Goal: Find contact information: Find contact information

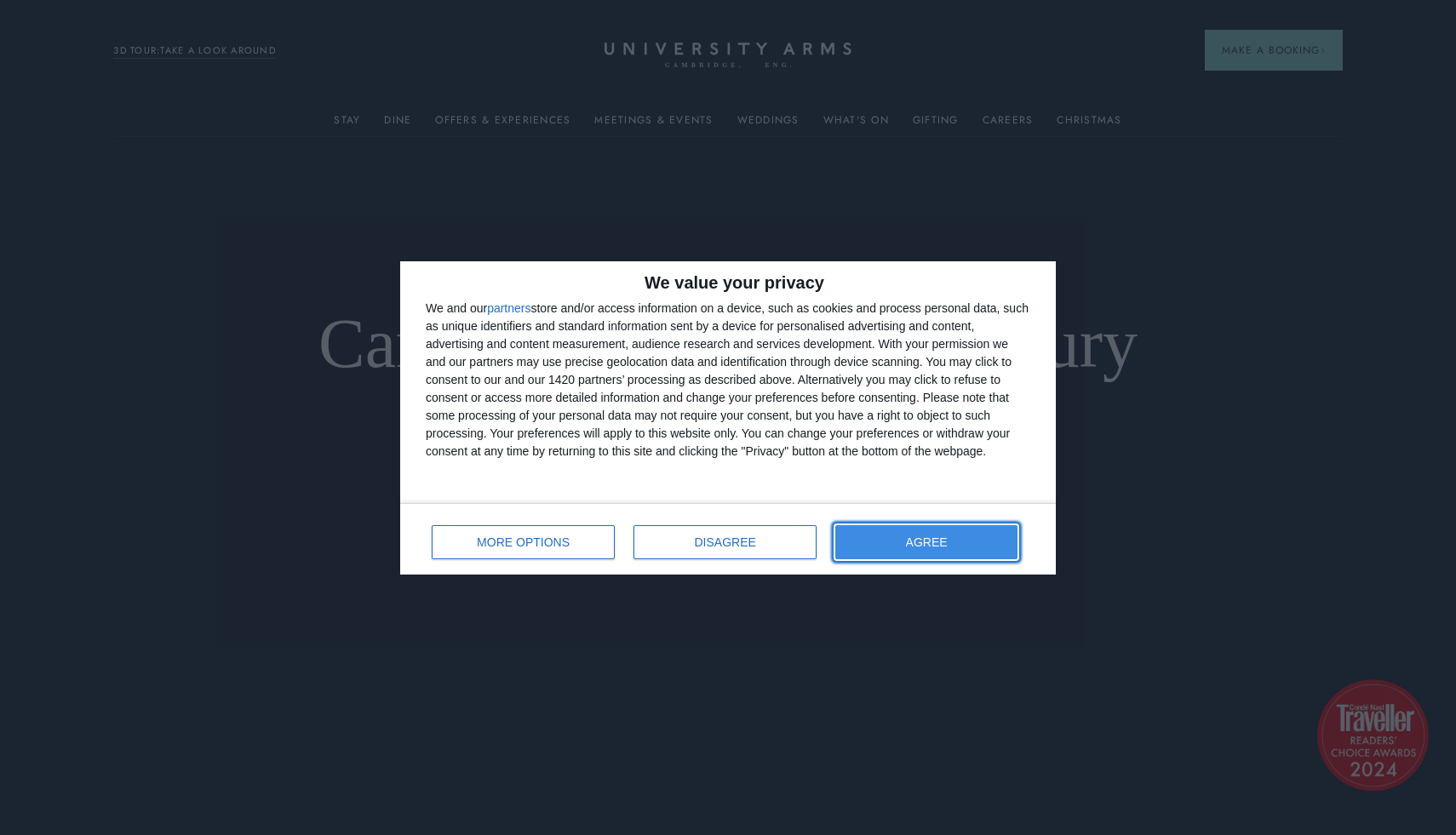
click at [902, 535] on button "AGREE" at bounding box center [925, 542] width 182 height 34
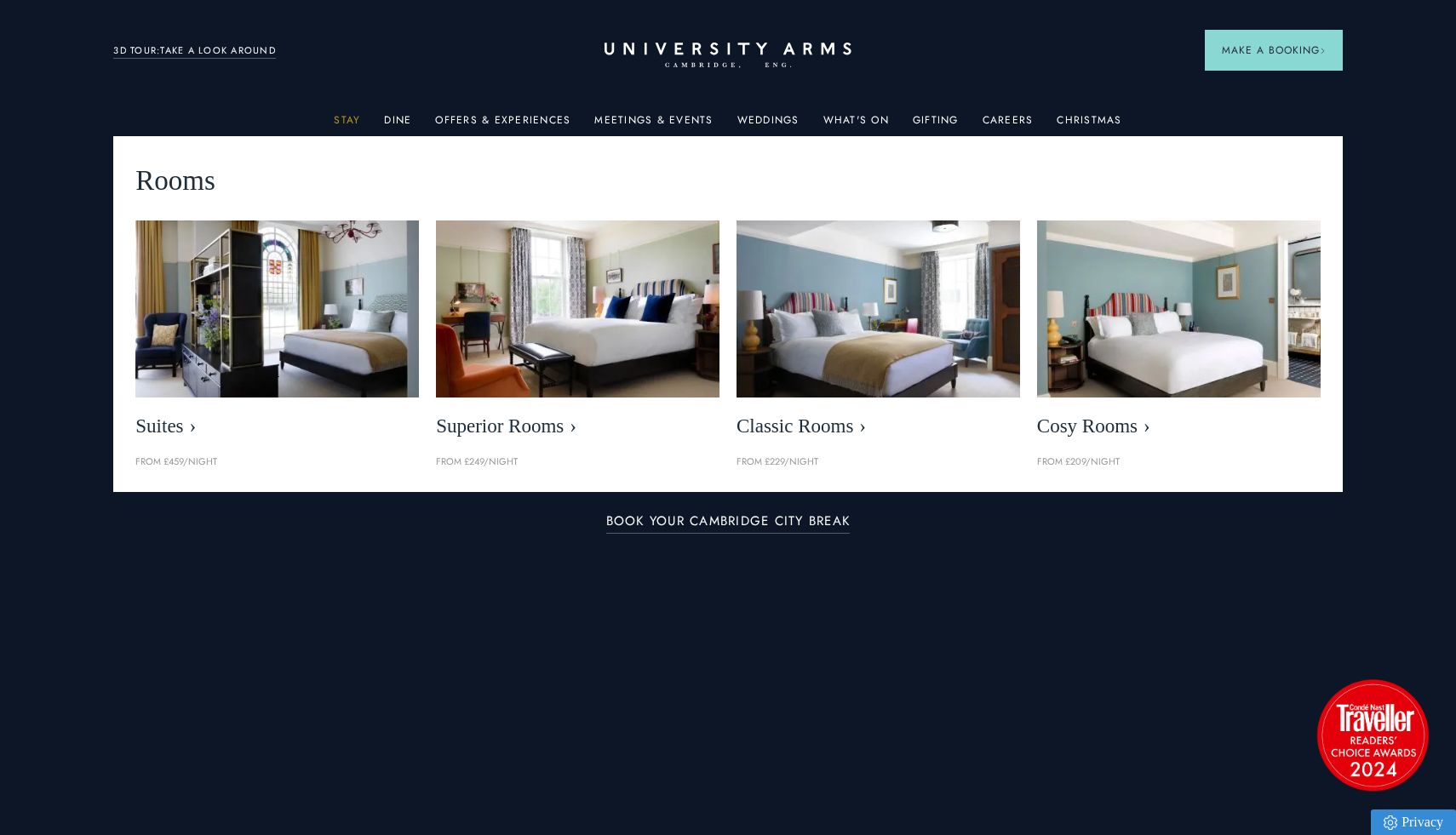
click at [356, 120] on link "Stay" at bounding box center [347, 125] width 26 height 22
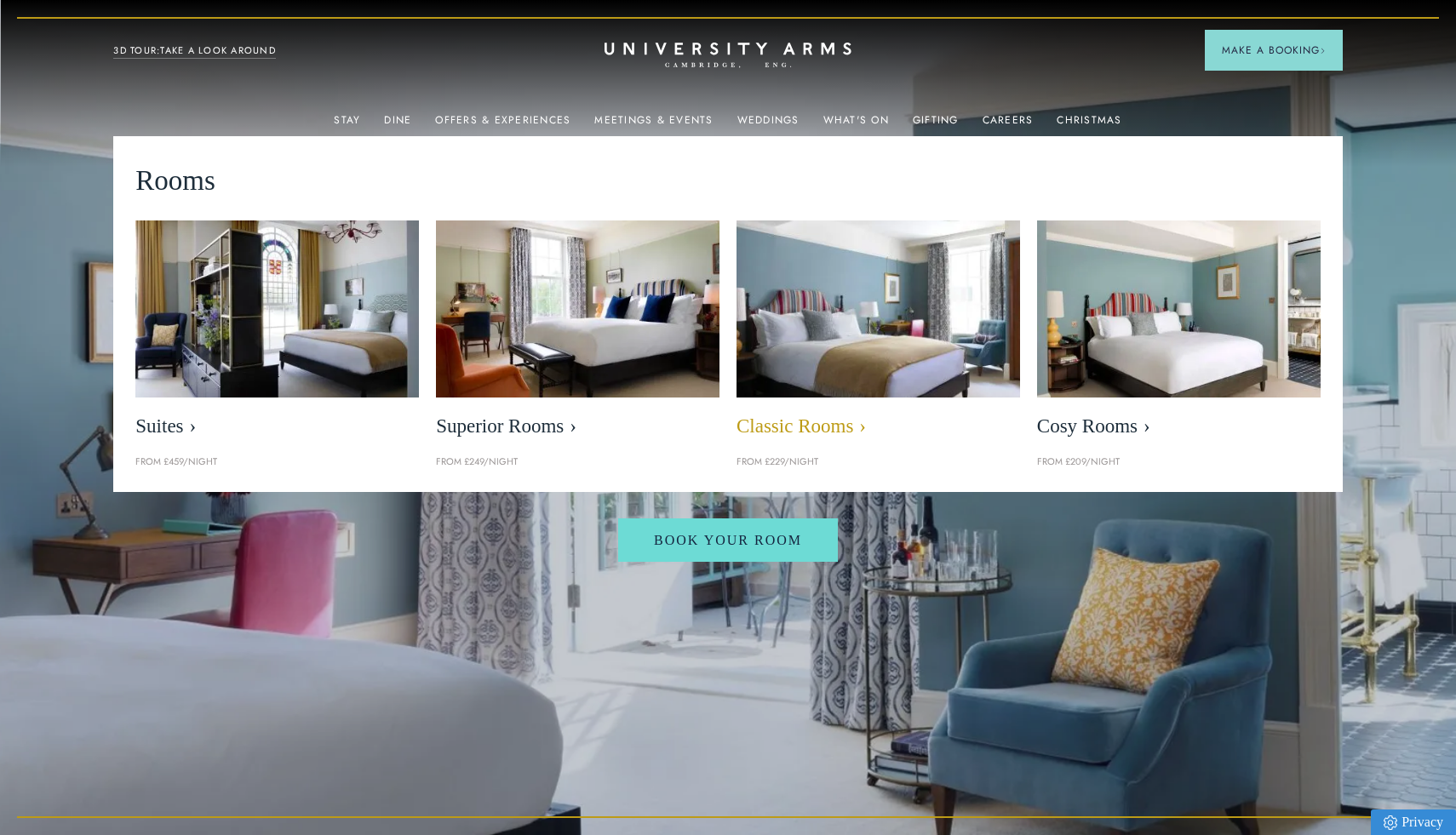
click at [861, 356] on img at bounding box center [878, 308] width 326 height 204
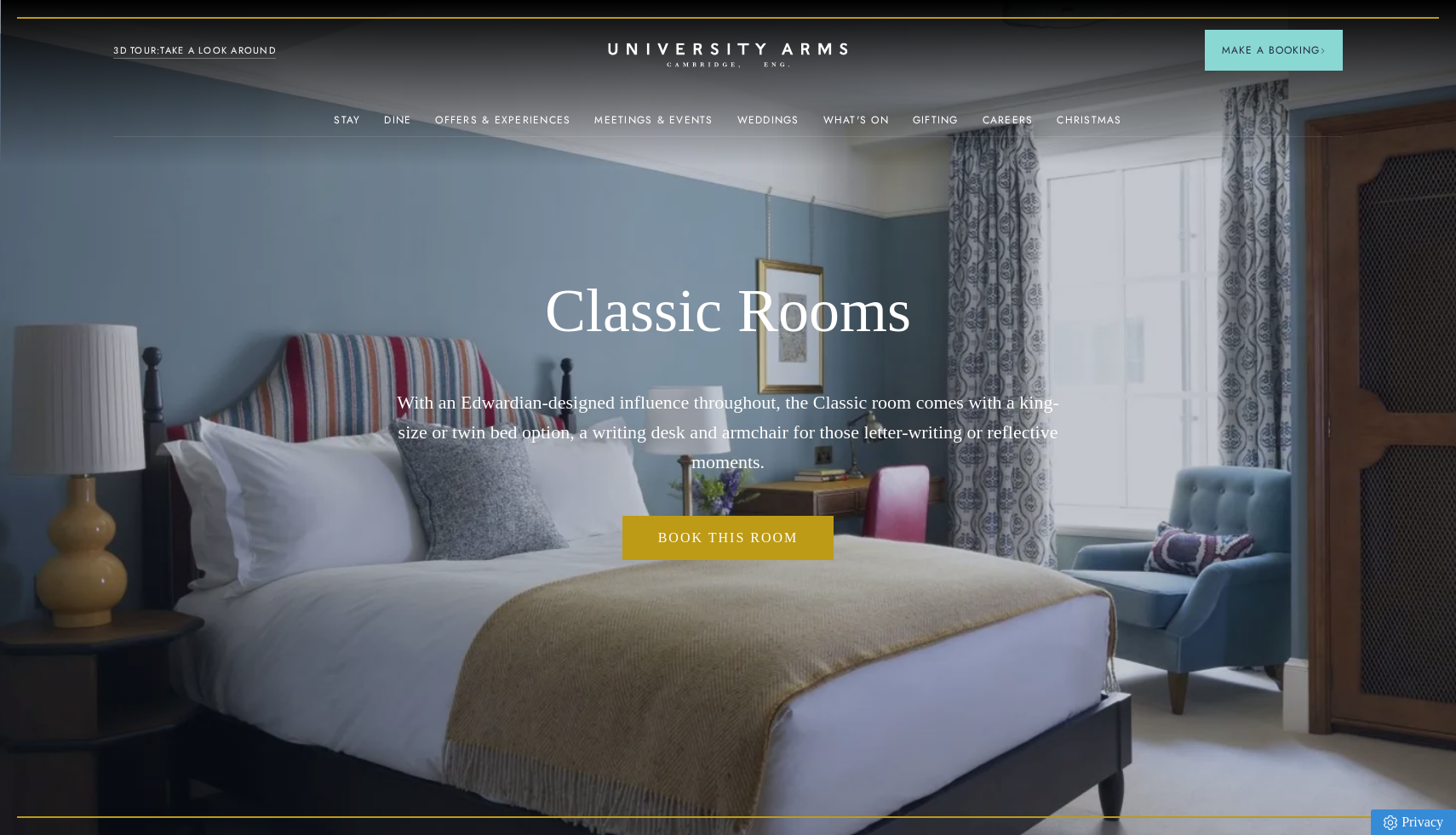
click at [683, 53] on icon at bounding box center [727, 48] width 239 height 12
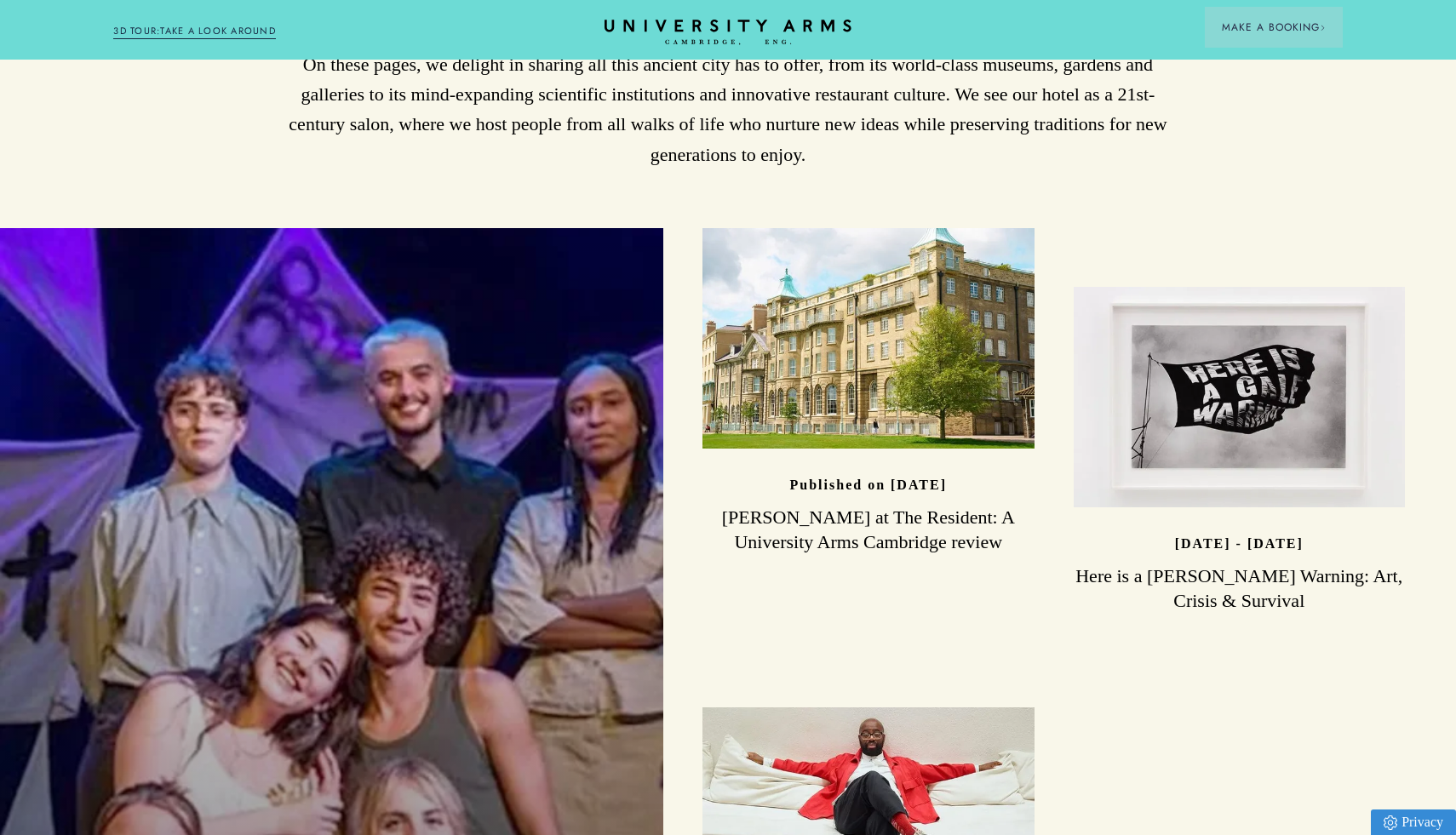
scroll to position [5380, 0]
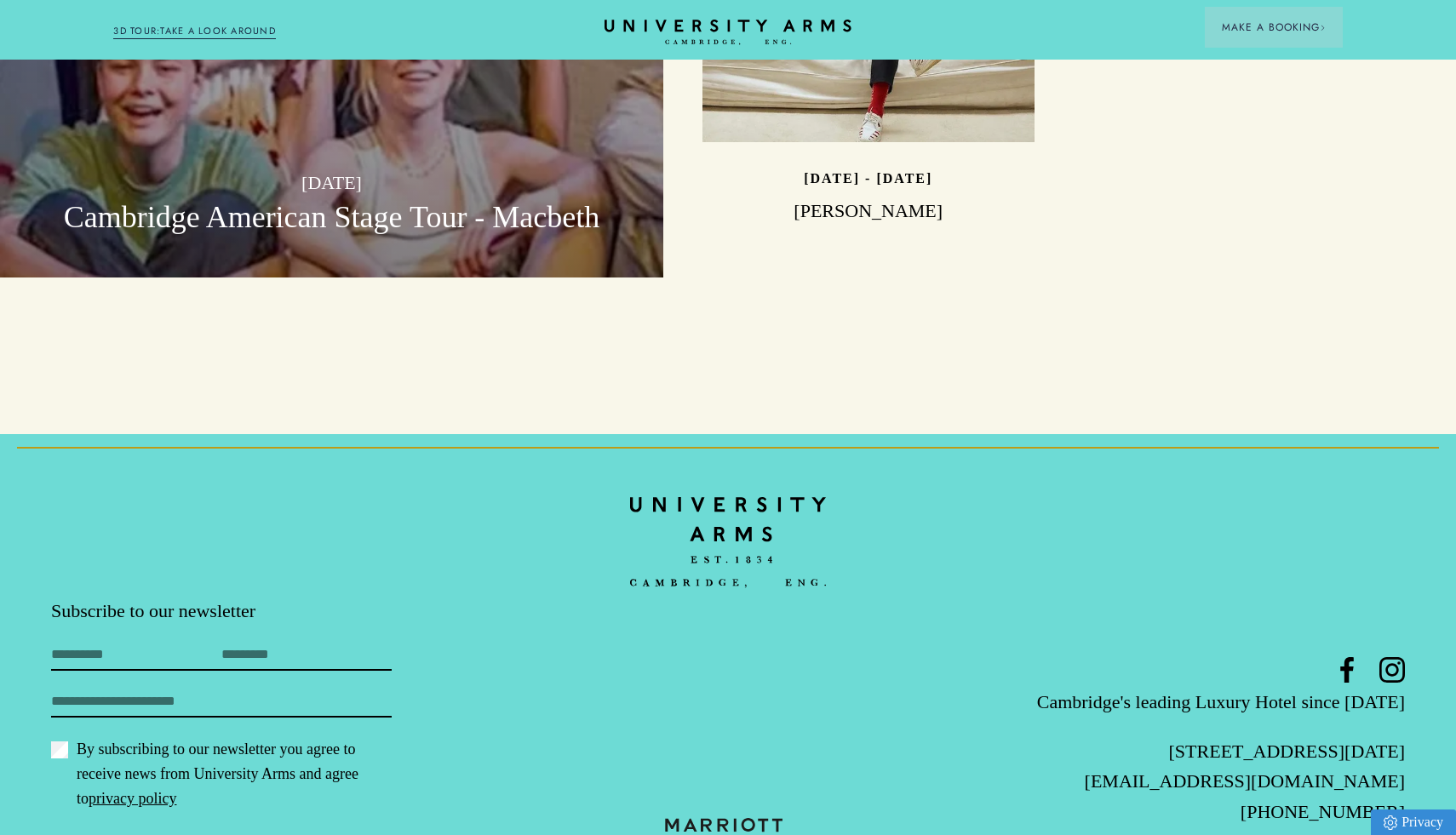
click at [1146, 736] on p "[STREET_ADDRESS][DATE]" at bounding box center [1179, 751] width 451 height 30
copy div "[STREET_ADDRESS][DATE]"
